Goal: Task Accomplishment & Management: Manage account settings

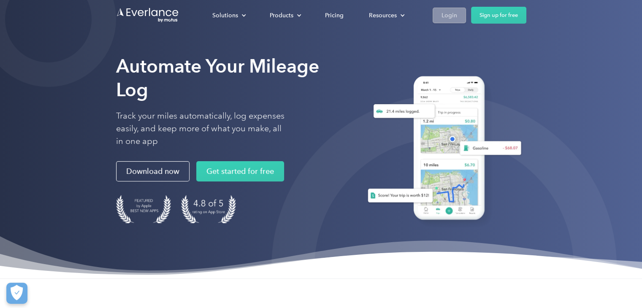
click at [458, 14] on link "Login" at bounding box center [449, 15] width 33 height 16
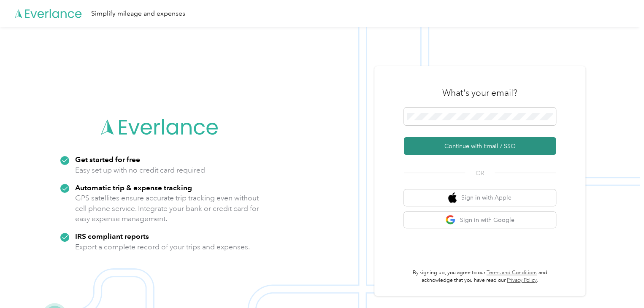
click at [434, 148] on button "Continue with Email / SSO" at bounding box center [480, 146] width 152 height 18
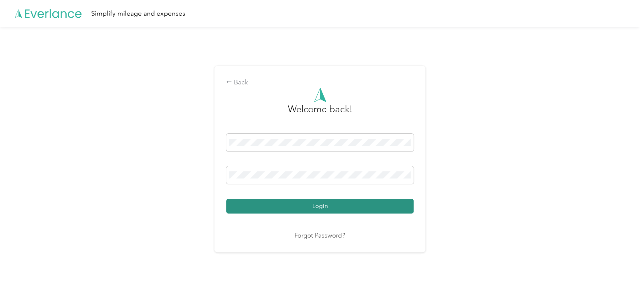
click at [335, 205] on button "Login" at bounding box center [319, 206] width 187 height 15
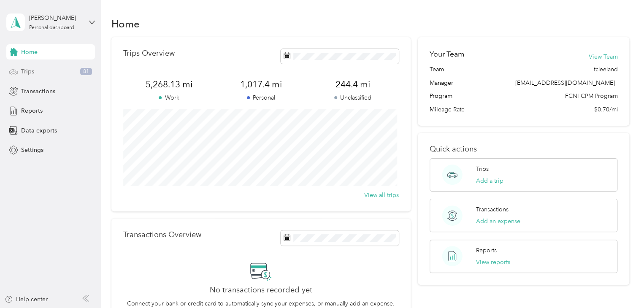
click at [59, 70] on div "Trips 81" at bounding box center [50, 71] width 89 height 15
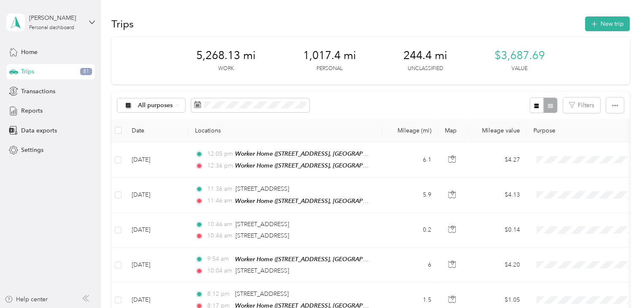
click at [250, 56] on span "5,268.13 mi" at bounding box center [226, 56] width 60 height 14
click at [220, 110] on span at bounding box center [250, 105] width 118 height 14
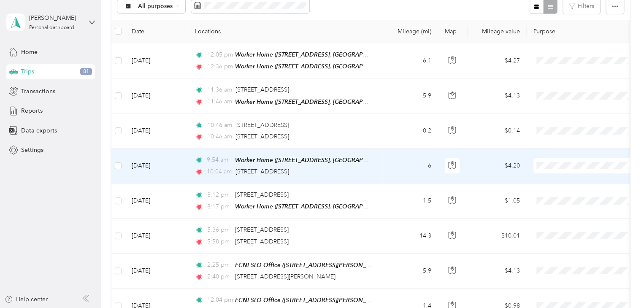
scroll to position [42, 0]
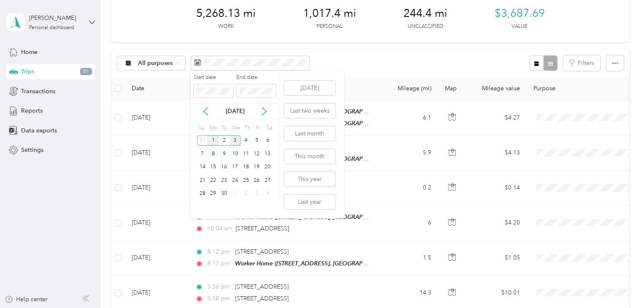
click at [213, 140] on div "1" at bounding box center [213, 141] width 11 height 11
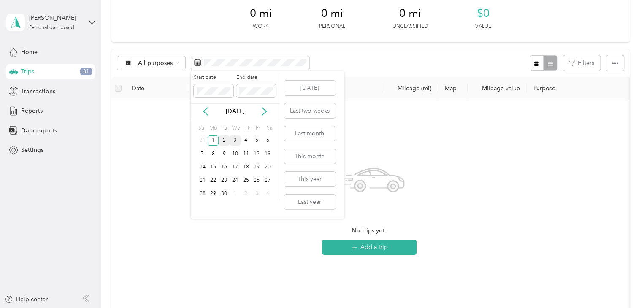
click at [225, 139] on div "2" at bounding box center [224, 141] width 11 height 11
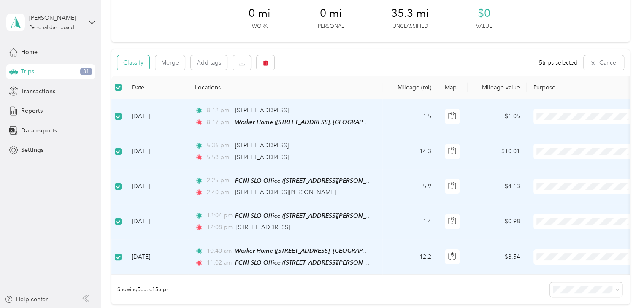
click at [137, 63] on button "Classify" at bounding box center [133, 62] width 32 height 15
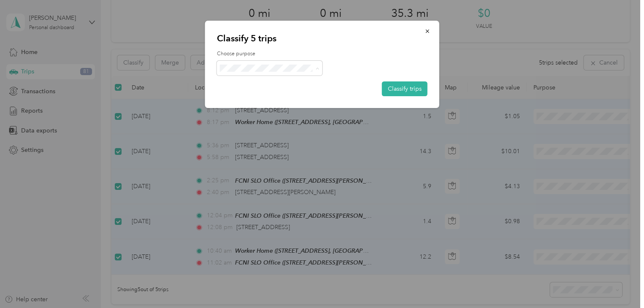
click at [258, 81] on span "Family Care Network" at bounding box center [277, 83] width 79 height 9
click at [399, 88] on button "Classify trips" at bounding box center [405, 88] width 46 height 15
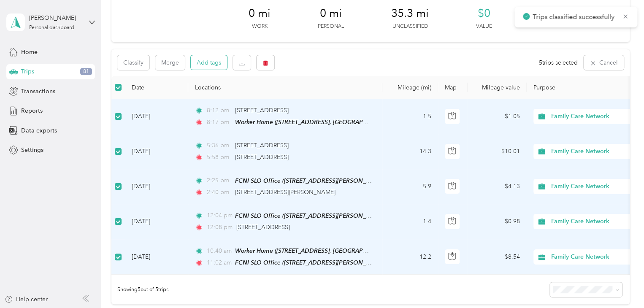
click at [208, 68] on button "Add tags" at bounding box center [209, 62] width 36 height 14
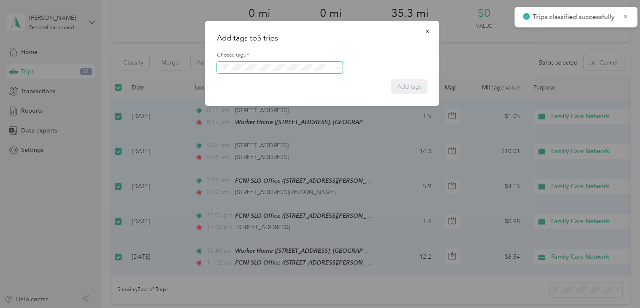
click at [247, 63] on span at bounding box center [274, 67] width 109 height 9
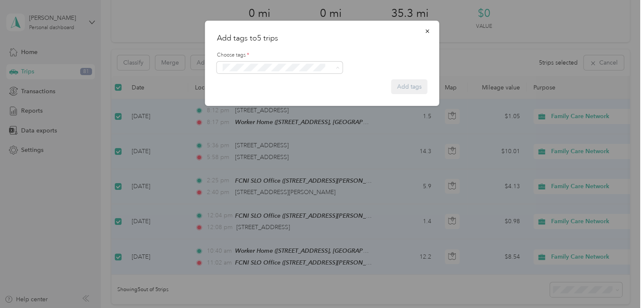
click at [250, 85] on ol "Specialty Mhs" at bounding box center [280, 82] width 126 height 16
click at [251, 81] on span "Specialty Mhs" at bounding box center [244, 83] width 33 height 8
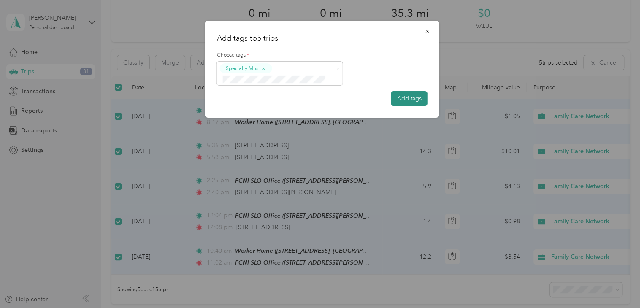
click at [406, 100] on button "Add tags" at bounding box center [409, 98] width 36 height 15
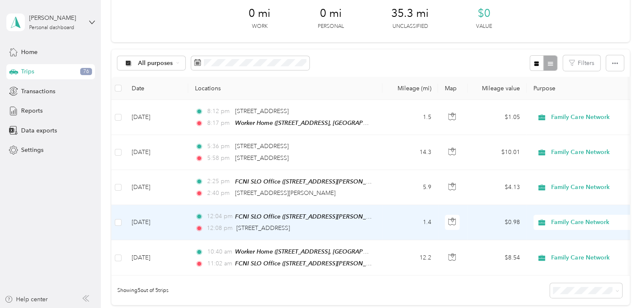
click at [569, 220] on span "Family Care Network" at bounding box center [589, 222] width 77 height 9
click at [565, 250] on span "Personal" at bounding box center [593, 251] width 78 height 9
click at [395, 219] on td "1.4" at bounding box center [410, 222] width 56 height 35
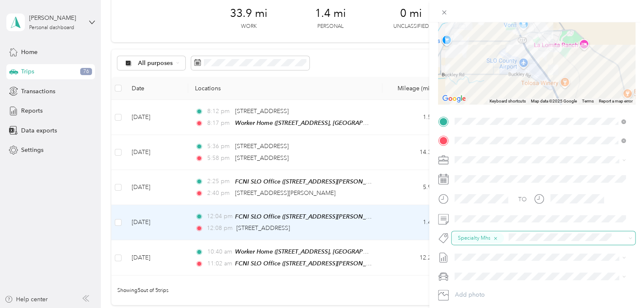
scroll to position [127, 0]
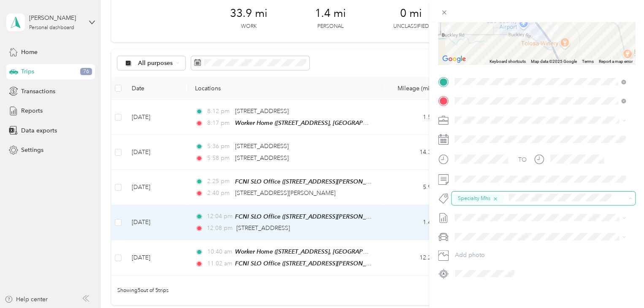
click at [494, 198] on icon "button" at bounding box center [495, 198] width 5 height 5
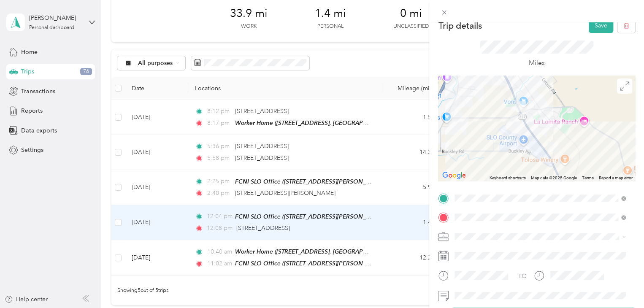
scroll to position [0, 0]
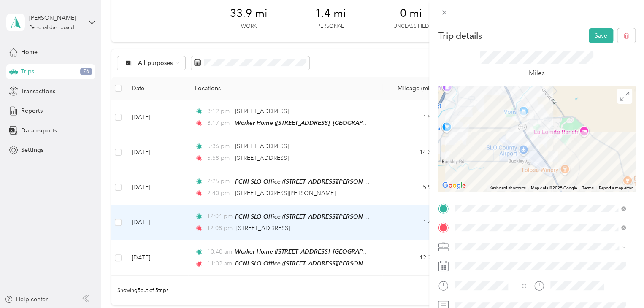
click at [579, 41] on div "Trip details Save" at bounding box center [536, 35] width 197 height 15
click at [594, 38] on button "Save" at bounding box center [601, 35] width 24 height 15
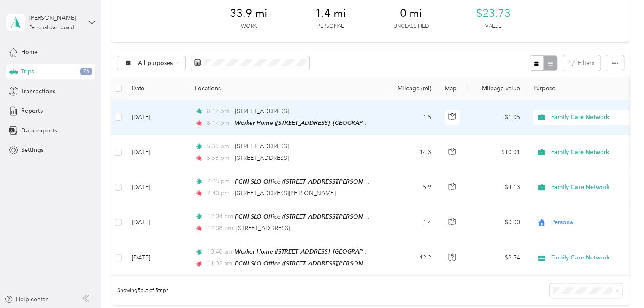
click at [558, 119] on span "Family Care Network" at bounding box center [589, 117] width 77 height 9
click at [572, 148] on span "Personal" at bounding box center [593, 147] width 78 height 9
click at [392, 116] on td "1.5" at bounding box center [410, 117] width 56 height 35
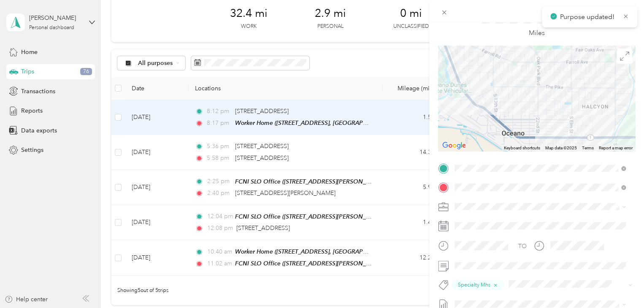
scroll to position [42, 0]
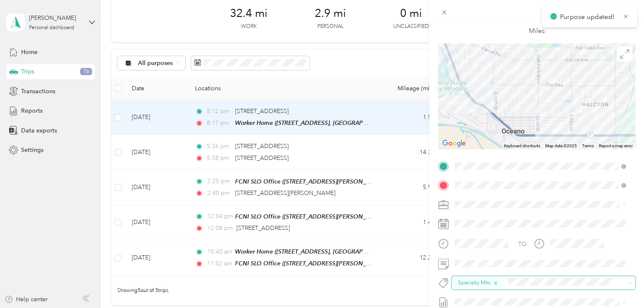
click at [494, 282] on icon "button" at bounding box center [495, 283] width 5 height 5
click at [363, 76] on div "Trip details Save This trip cannot be edited because it is either under review,…" at bounding box center [322, 154] width 644 height 308
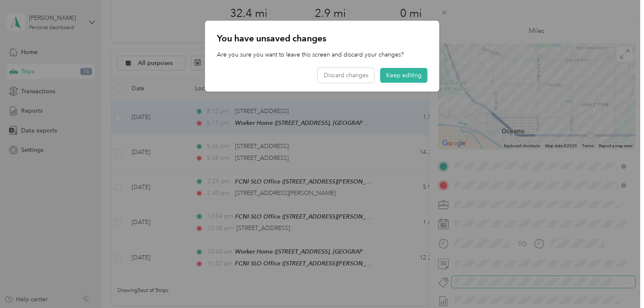
click at [530, 220] on div at bounding box center [322, 154] width 644 height 308
click at [394, 75] on button "Keep editing" at bounding box center [403, 75] width 47 height 15
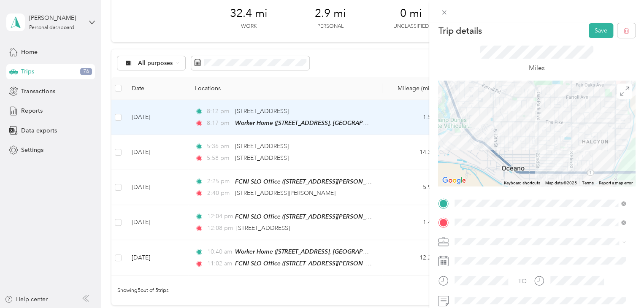
scroll to position [0, 0]
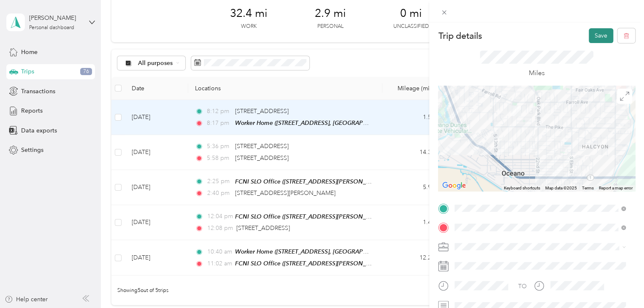
click at [589, 35] on button "Save" at bounding box center [601, 35] width 24 height 15
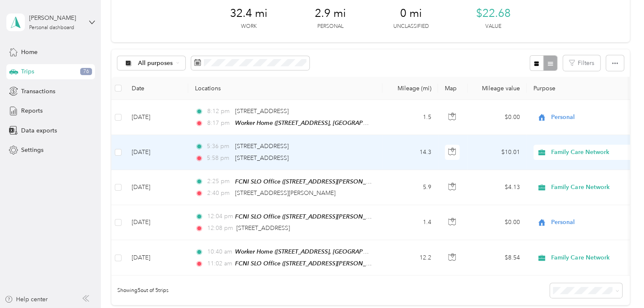
click at [403, 153] on td "14.3" at bounding box center [410, 152] width 56 height 35
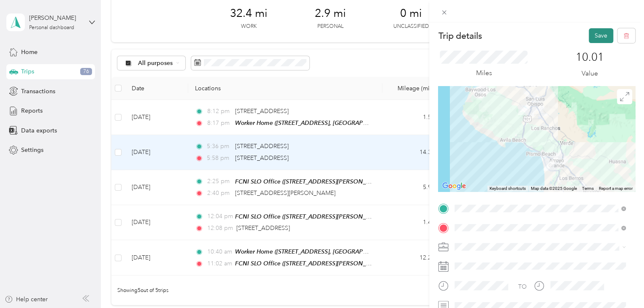
click at [591, 38] on button "Save" at bounding box center [601, 35] width 24 height 15
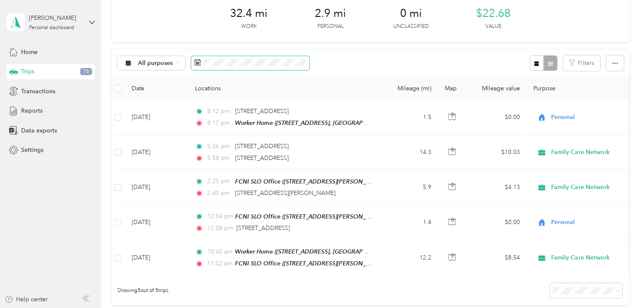
click at [241, 66] on span at bounding box center [250, 63] width 118 height 14
click at [195, 60] on icon at bounding box center [197, 62] width 7 height 7
click at [197, 62] on icon at bounding box center [197, 62] width 7 height 7
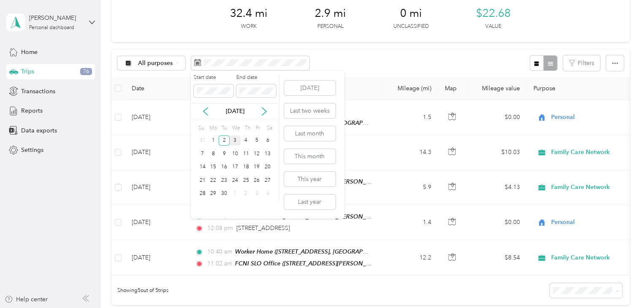
click at [234, 141] on div "3" at bounding box center [235, 141] width 11 height 11
click at [235, 141] on div "3" at bounding box center [235, 141] width 11 height 11
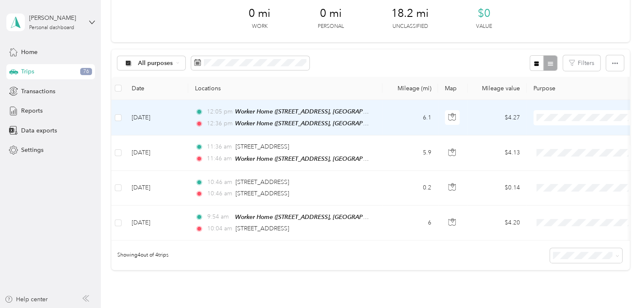
click at [568, 149] on span "Personal" at bounding box center [593, 147] width 78 height 9
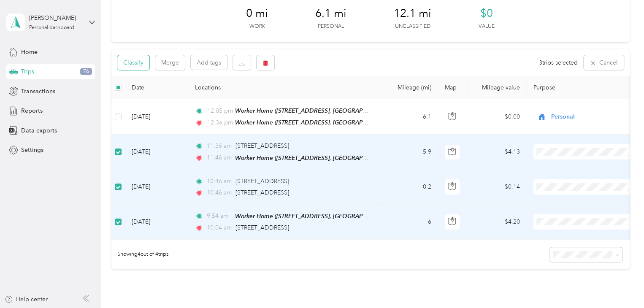
click at [133, 63] on button "Classify" at bounding box center [133, 62] width 32 height 15
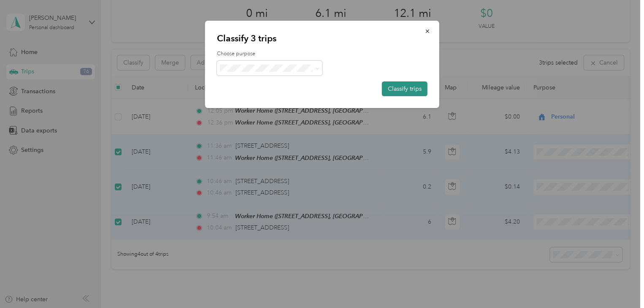
click at [404, 86] on button "Classify trips" at bounding box center [405, 88] width 46 height 15
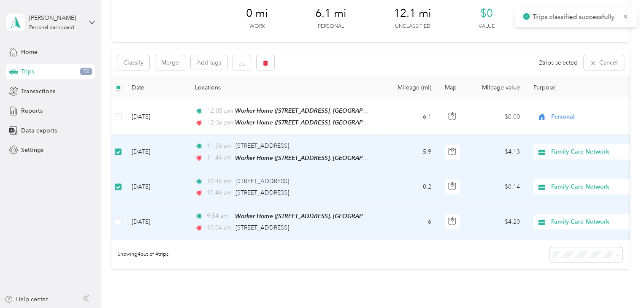
click at [123, 225] on td at bounding box center [118, 222] width 14 height 35
click at [210, 65] on button "Add tags" at bounding box center [209, 62] width 36 height 14
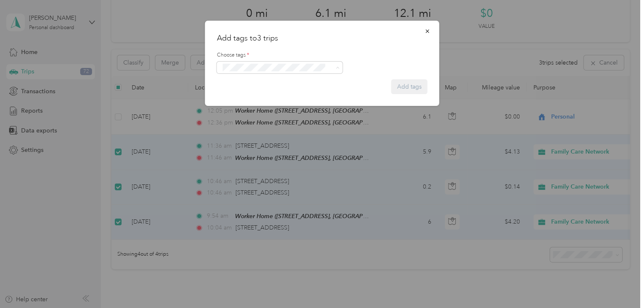
click at [243, 84] on button "Specialty Mhs" at bounding box center [244, 82] width 44 height 11
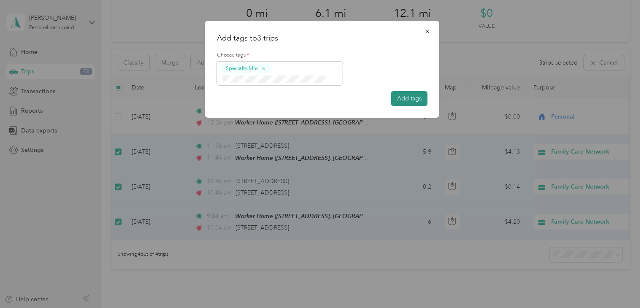
click at [421, 97] on button "Add tags" at bounding box center [409, 98] width 36 height 15
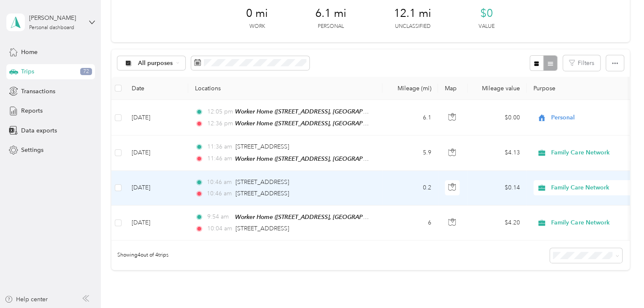
click at [389, 184] on td "0.2" at bounding box center [410, 188] width 56 height 35
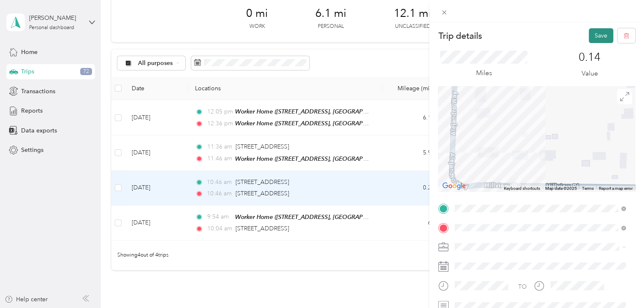
click at [591, 35] on button "Save" at bounding box center [601, 35] width 24 height 15
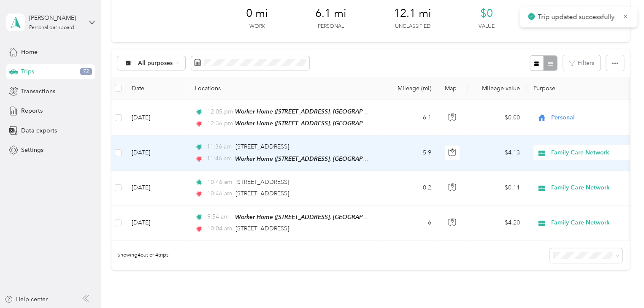
click at [378, 150] on td "11:36 am [STREET_ADDRESS] 11:46 am Worker Home ([STREET_ADDRESS], [GEOGRAPHIC_D…" at bounding box center [285, 153] width 194 height 35
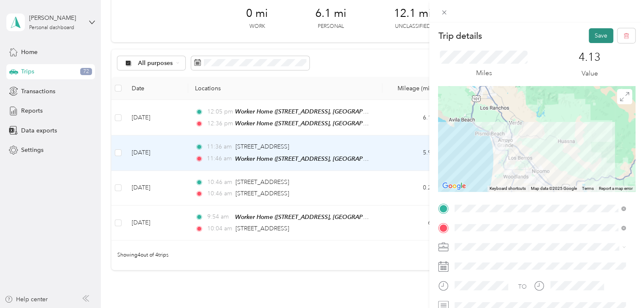
click at [599, 36] on button "Save" at bounding box center [601, 35] width 24 height 15
